Goal: Information Seeking & Learning: Learn about a topic

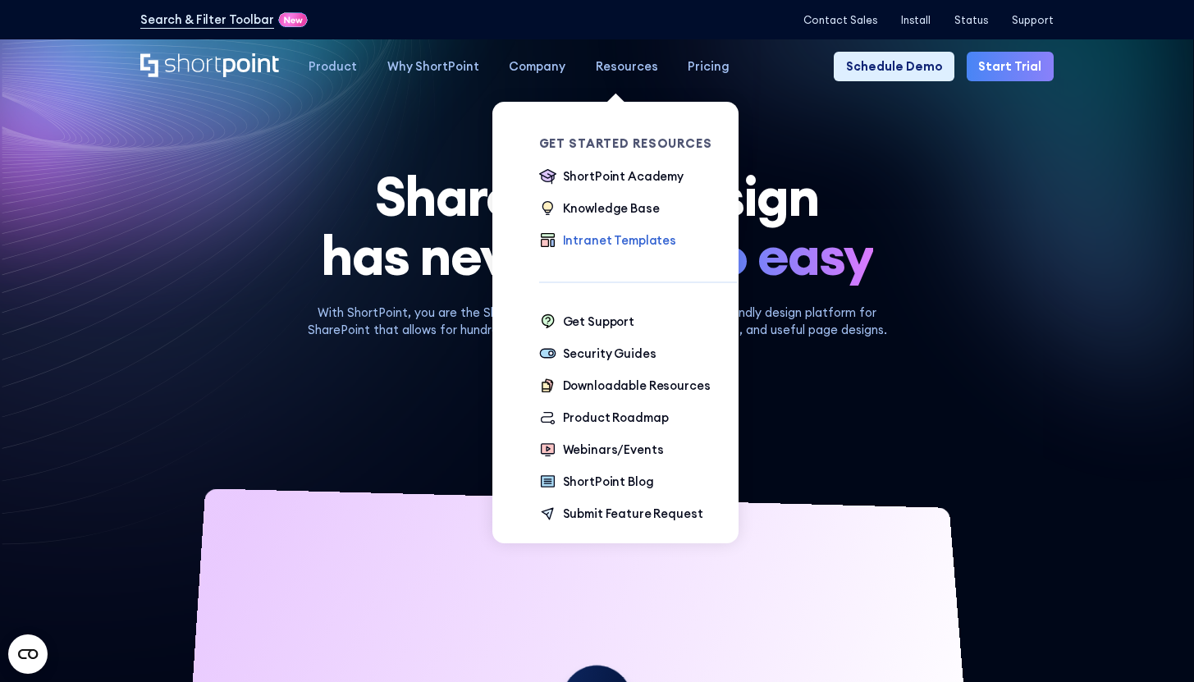
click at [610, 243] on div "Intranet Templates" at bounding box center [619, 240] width 113 height 18
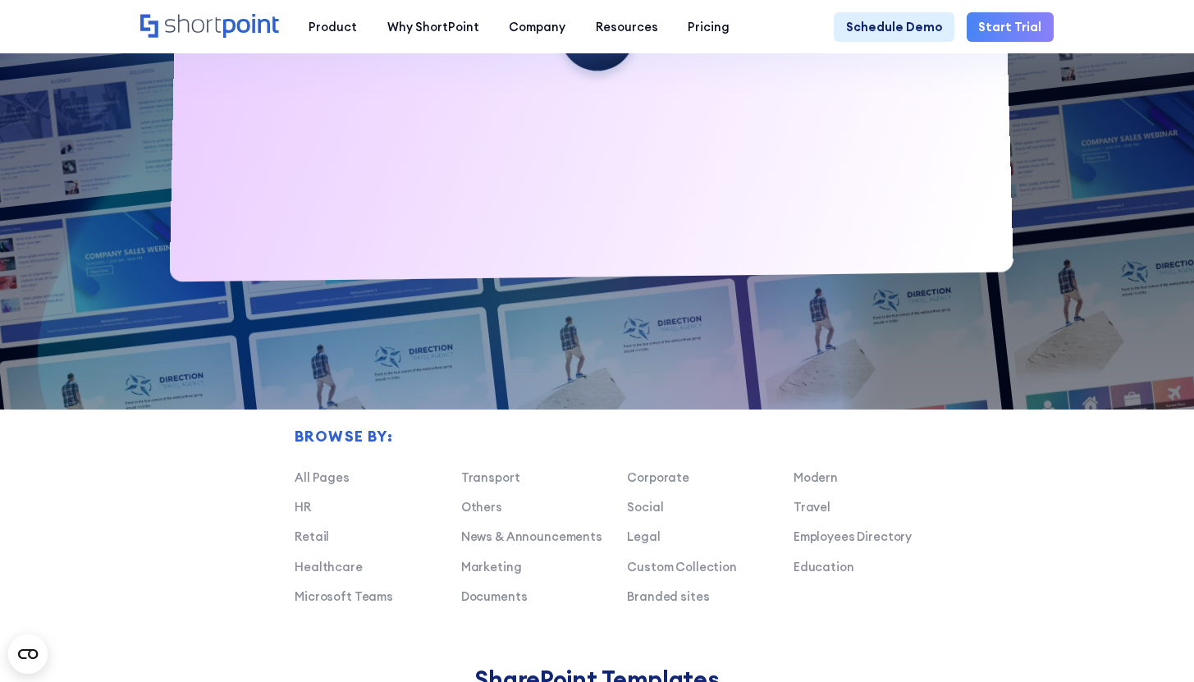
scroll to position [1268, 0]
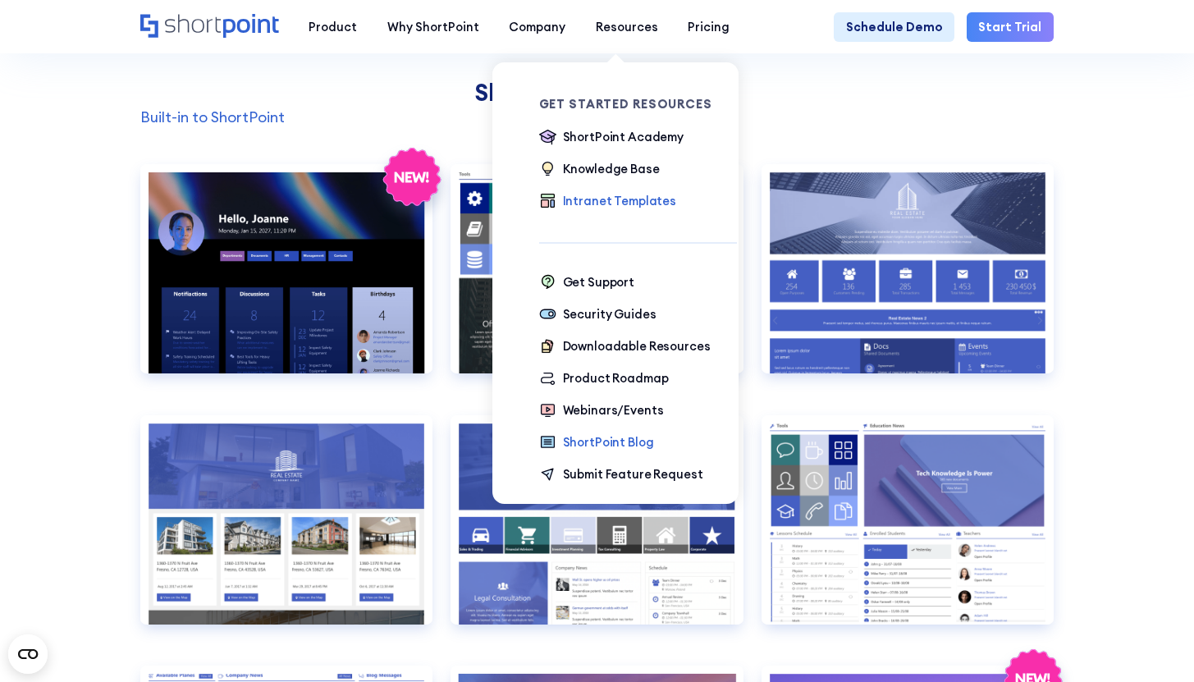
click at [597, 447] on div "ShortPoint Blog" at bounding box center [608, 442] width 91 height 18
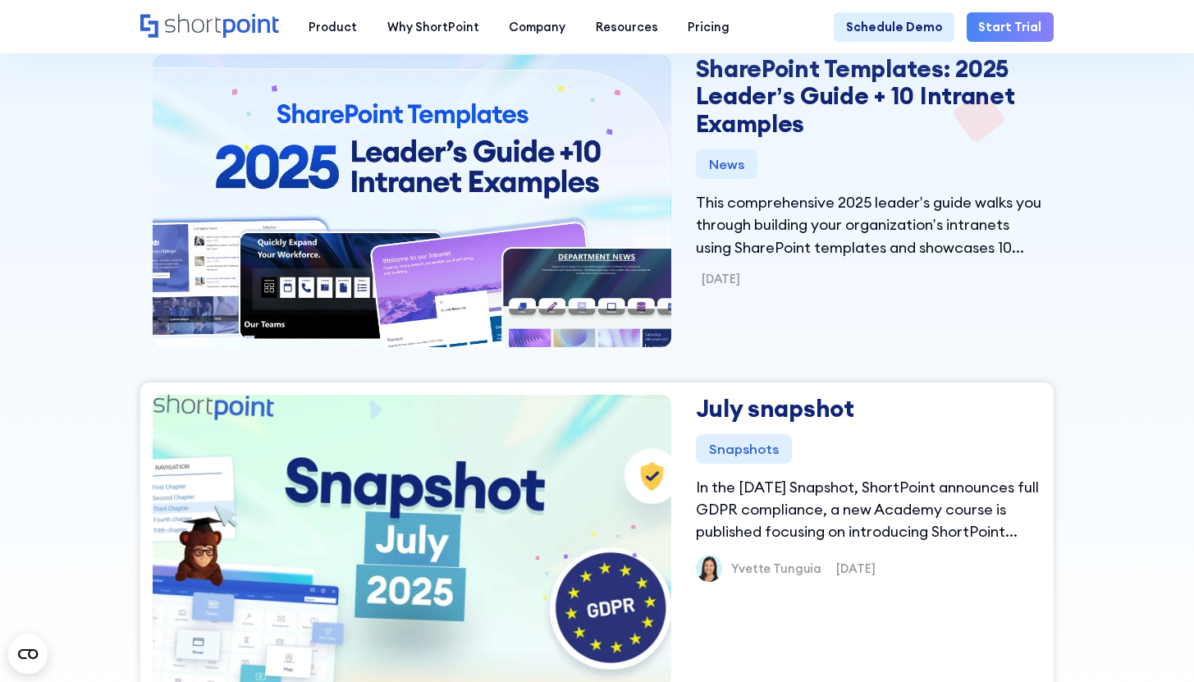
scroll to position [491, 0]
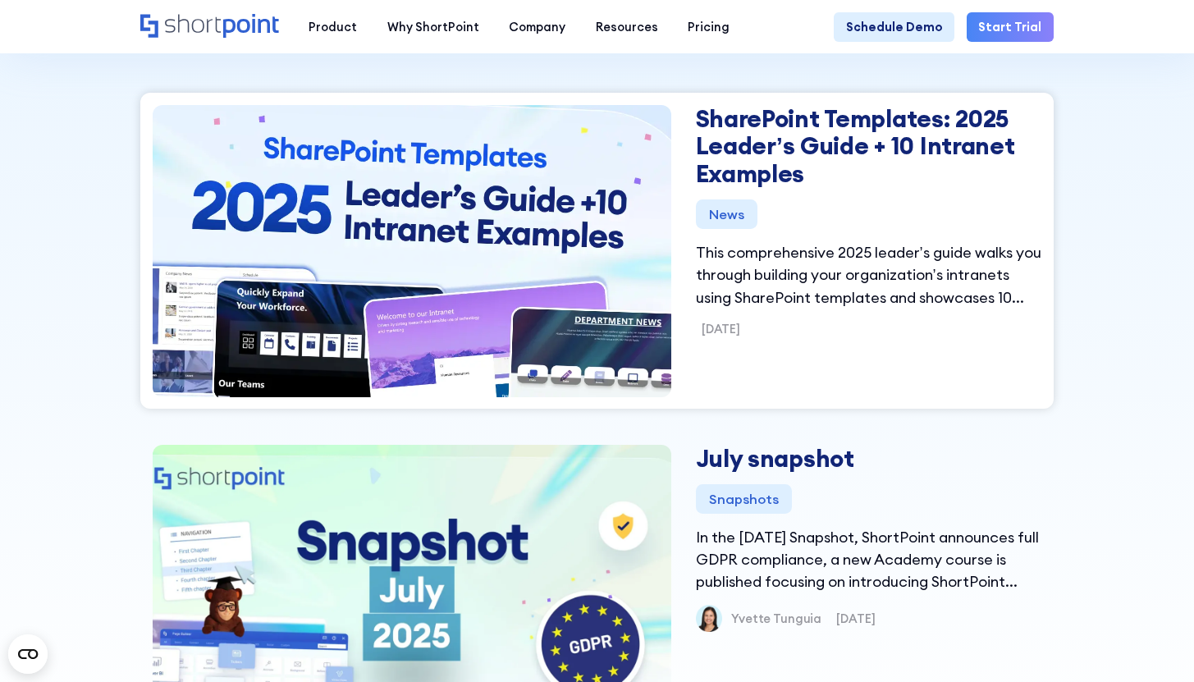
click at [570, 274] on img at bounding box center [412, 250] width 596 height 349
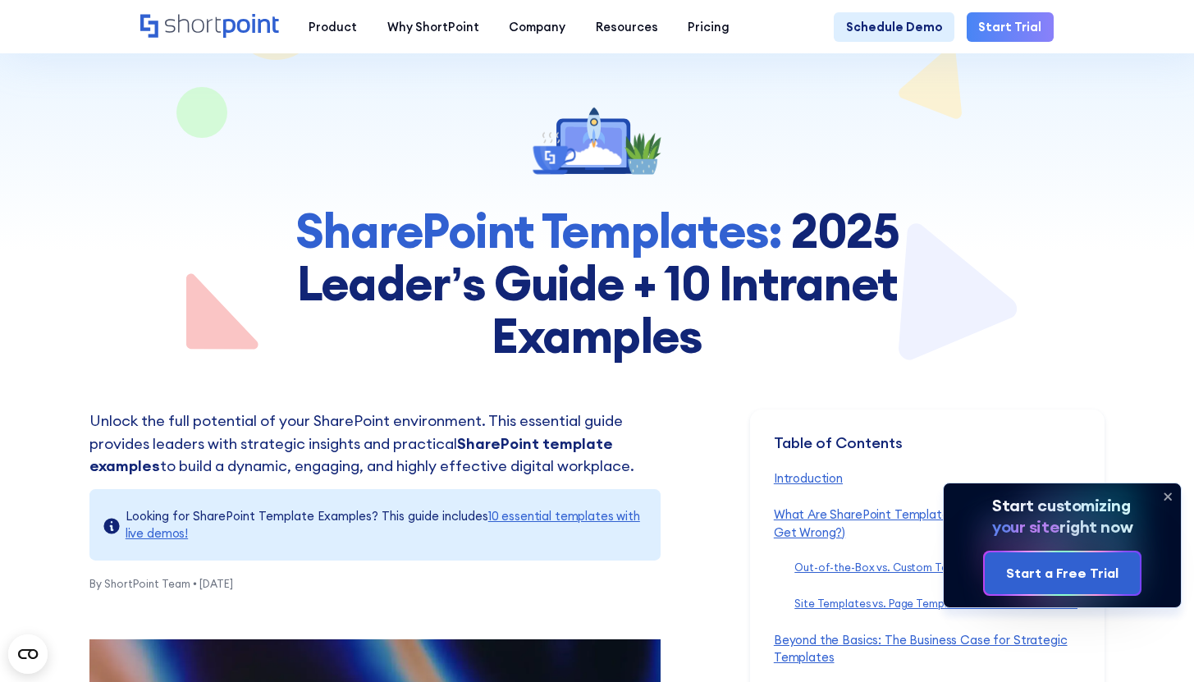
scroll to position [66, 0]
